Goal: Navigation & Orientation: Find specific page/section

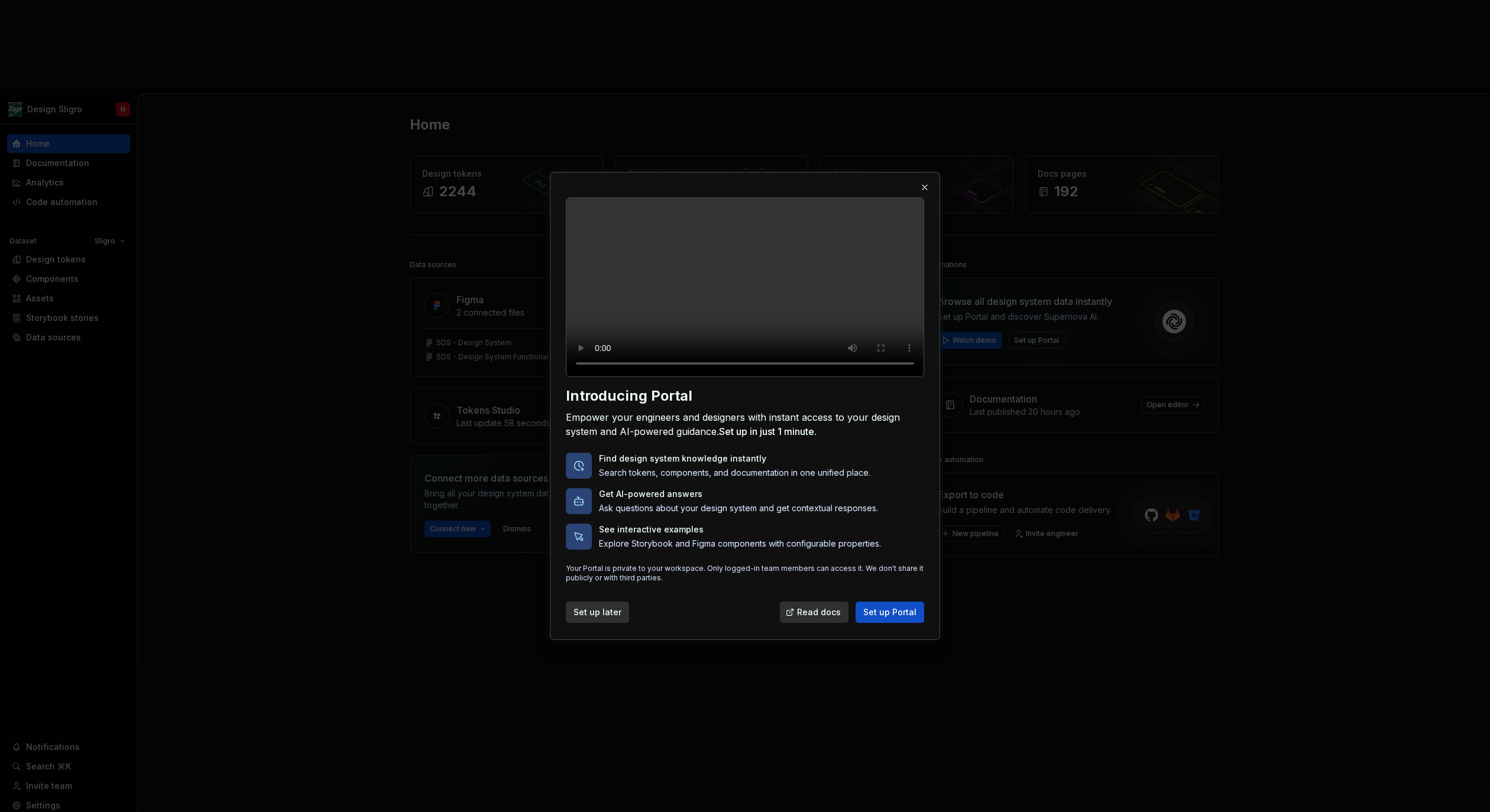
click at [592, 618] on span "Set up later" at bounding box center [597, 611] width 48 height 11
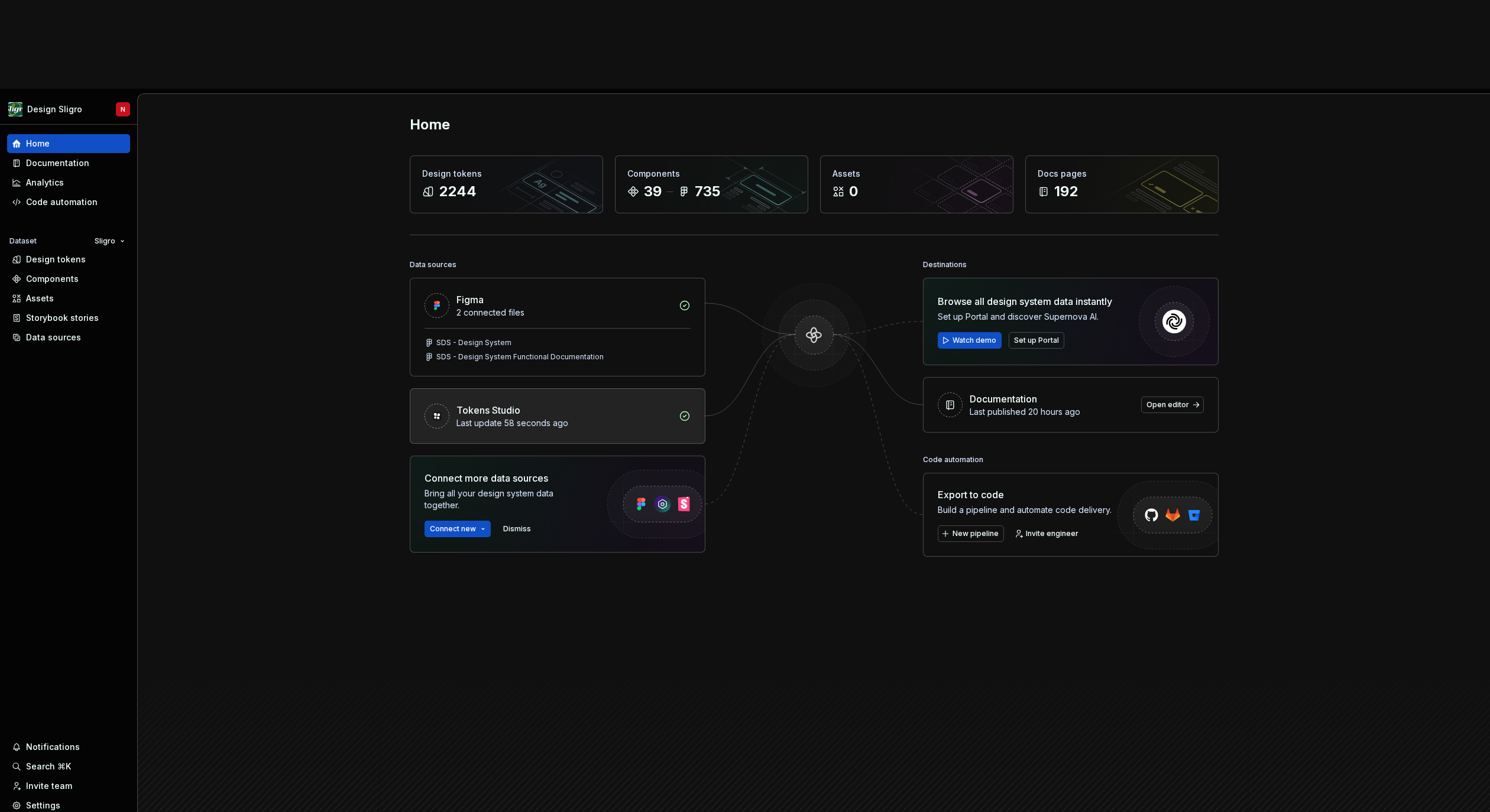
click at [558, 403] on div "Tokens Studio" at bounding box center [564, 410] width 215 height 14
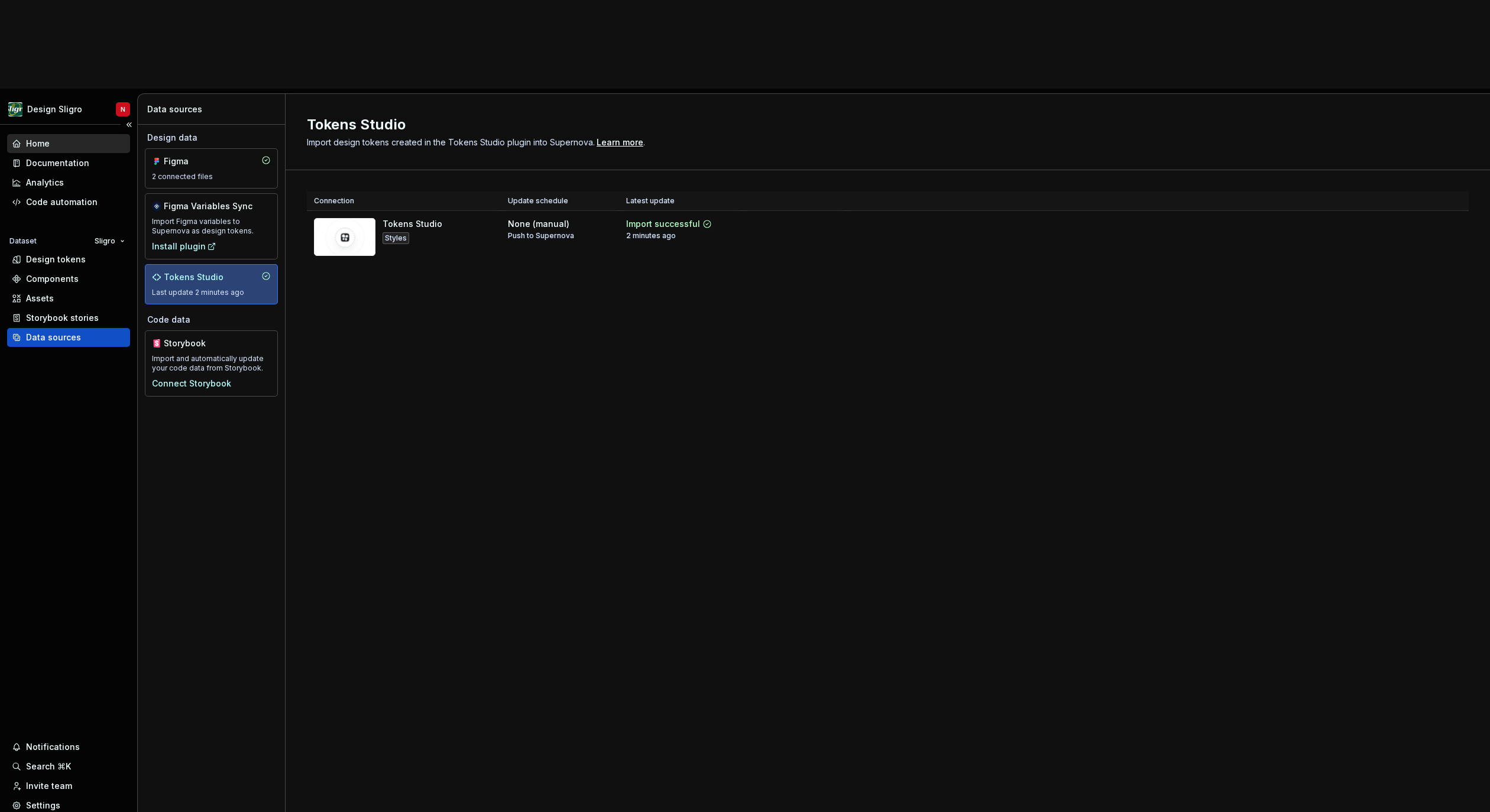
click at [37, 138] on div "Home" at bounding box center [37, 143] width 24 height 11
